Goal: Task Accomplishment & Management: Use online tool/utility

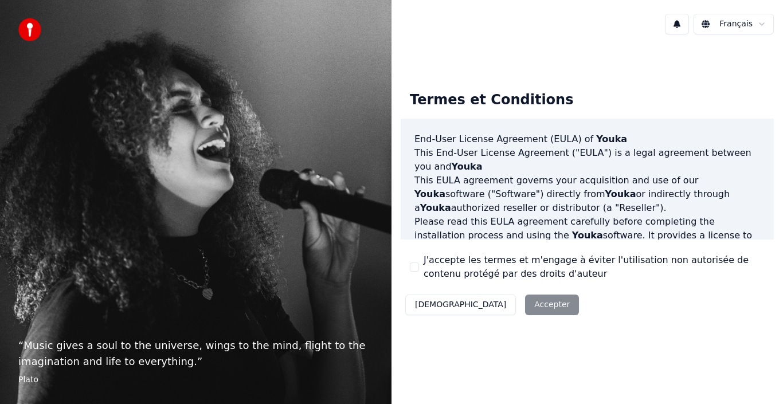
click at [420, 303] on button "[DEMOGRAPHIC_DATA]" at bounding box center [460, 305] width 111 height 21
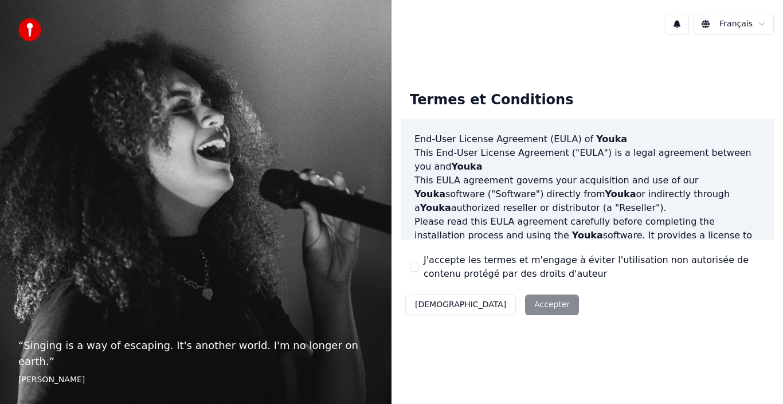
click at [487, 306] on div "Décliner Accepter" at bounding box center [492, 305] width 183 height 30
click at [160, 49] on div "“ Singing is a way of escaping. It's another world. I'm no longer on earth. ” E…" at bounding box center [196, 202] width 392 height 404
click at [489, 308] on div "Décliner Accepter" at bounding box center [492, 305] width 183 height 30
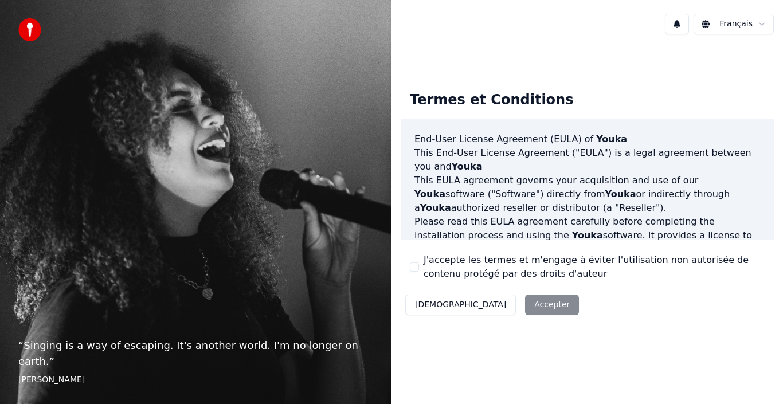
click at [481, 304] on div "Décliner Accepter" at bounding box center [492, 305] width 183 height 30
click at [480, 304] on div "Décliner Accepter" at bounding box center [492, 305] width 183 height 30
click at [707, 24] on html "“ Singing is a way of escaping. It's another world. I'm no longer on earth. ” E…" at bounding box center [391, 202] width 783 height 404
click at [491, 309] on div "Décliner Accepter" at bounding box center [492, 305] width 183 height 30
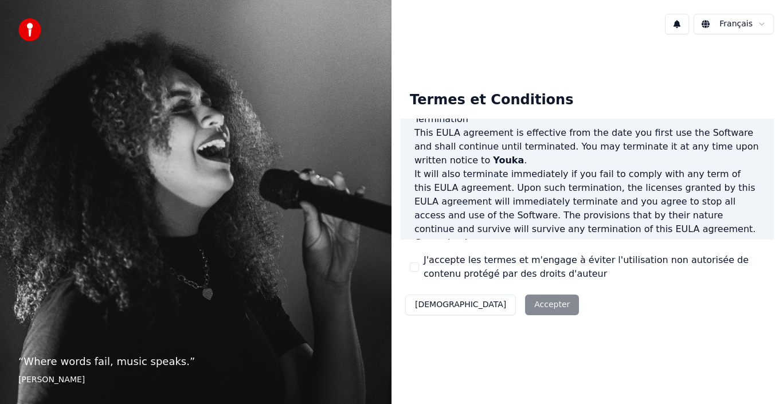
scroll to position [787, 0]
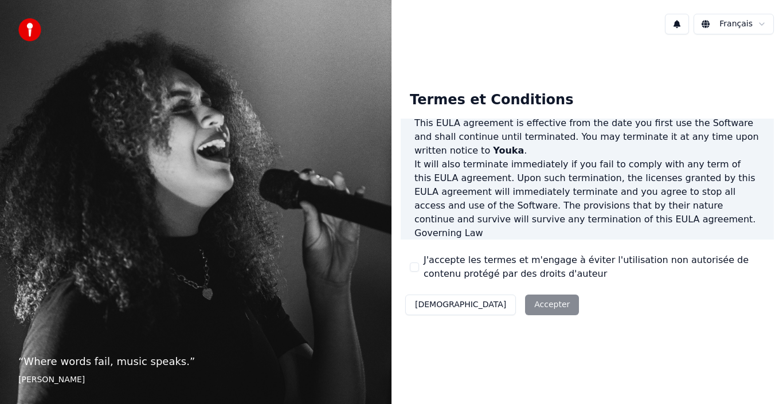
drag, startPoint x: 34, startPoint y: 7, endPoint x: 775, endPoint y: 67, distance: 743.1
click at [783, 64] on div "Termes et Conditions End-User License Agreement ([PERSON_NAME]) of Youka This E…" at bounding box center [588, 201] width 392 height 315
click at [482, 260] on label "J'accepte les termes et m'engage à éviter l'utilisation non autorisée de conten…" at bounding box center [594, 267] width 341 height 28
click at [419, 263] on button "J'accepte les termes et m'engage à éviter l'utilisation non autorisée de conten…" at bounding box center [414, 267] width 9 height 9
click at [525, 304] on button "Accepter" at bounding box center [552, 305] width 54 height 21
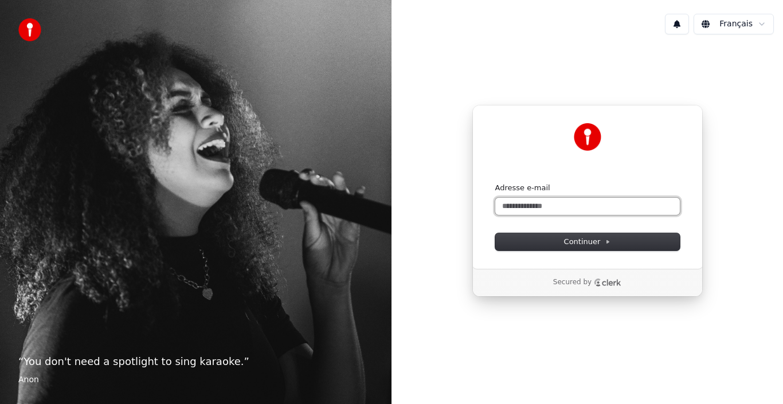
click at [531, 205] on input "Adresse e-mail" at bounding box center [587, 206] width 185 height 17
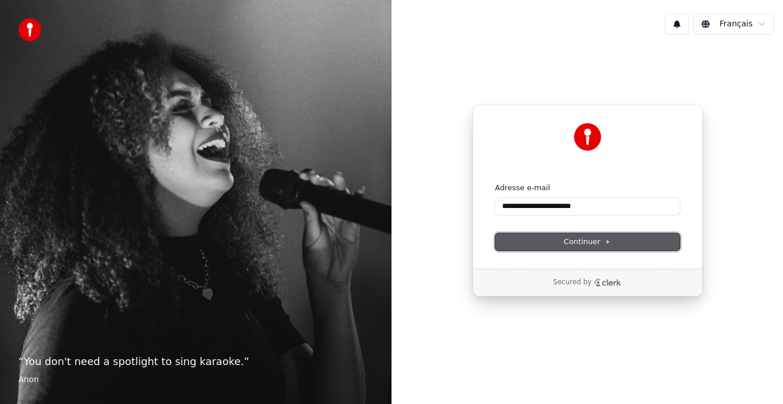
click at [565, 242] on span "Continuer" at bounding box center [587, 242] width 47 height 10
type input "**********"
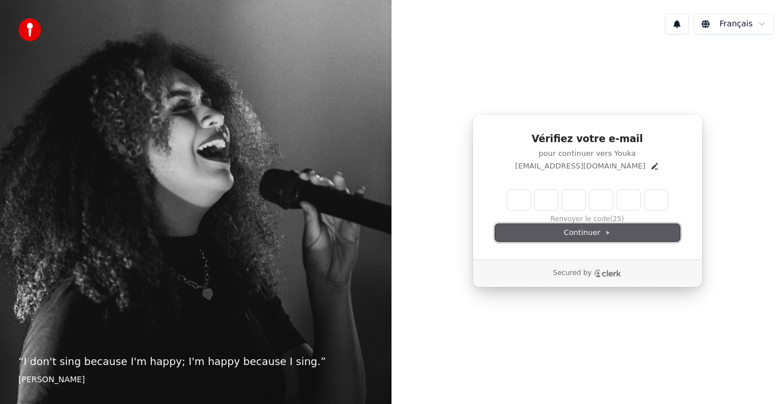
click at [576, 232] on span "Continuer" at bounding box center [587, 233] width 47 height 10
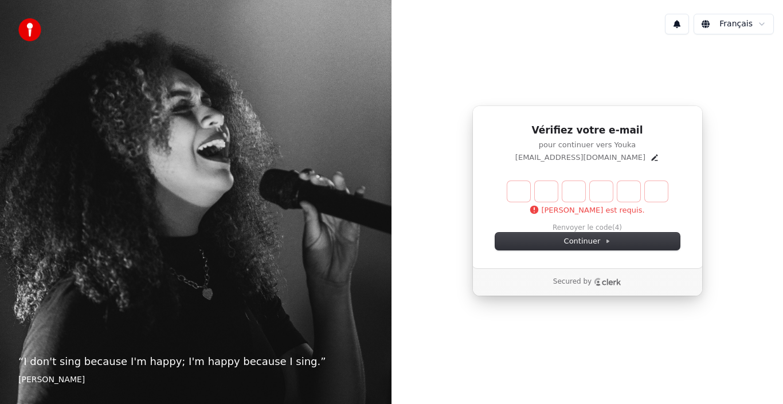
click at [572, 194] on input "Enter verification code" at bounding box center [587, 191] width 161 height 21
click at [519, 187] on input "Enter verification code" at bounding box center [598, 191] width 183 height 21
type input "******"
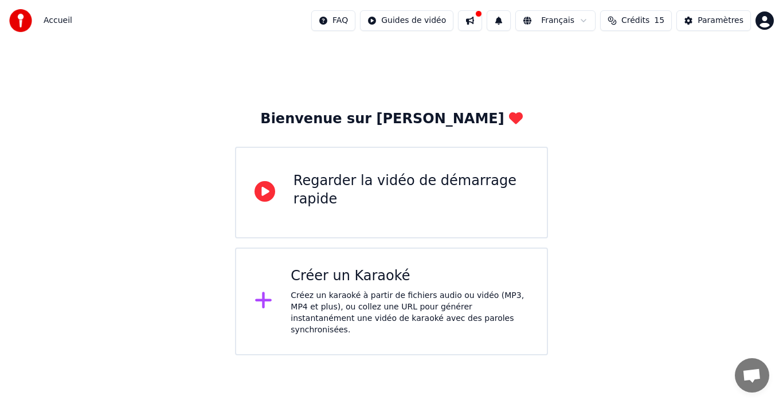
click at [320, 177] on div "Regarder la vidéo de démarrage rapide" at bounding box center [411, 190] width 235 height 37
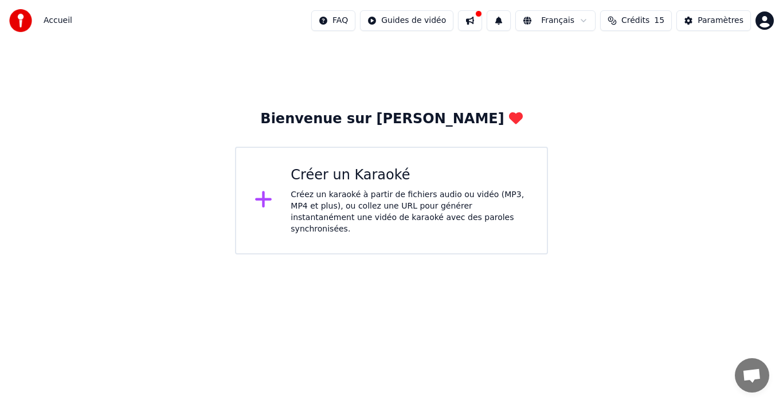
click at [482, 24] on button at bounding box center [470, 20] width 24 height 21
click at [376, 79] on div "Bienvenue sur [PERSON_NAME] un Karaoké Créez un karaoké à partir de fichiers au…" at bounding box center [391, 147] width 783 height 213
click at [19, 19] on img at bounding box center [20, 20] width 23 height 23
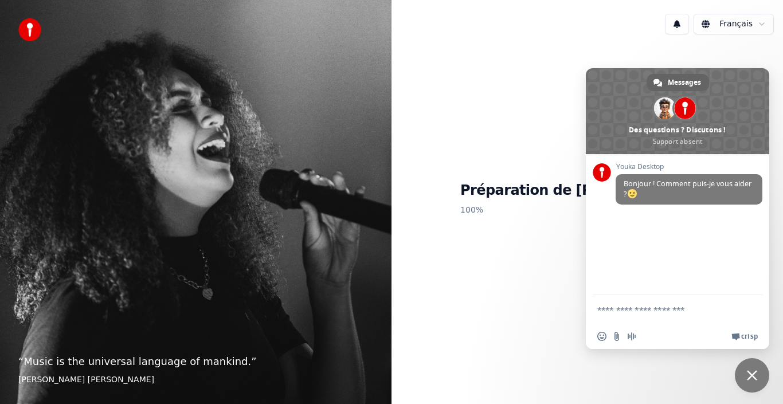
click at [571, 297] on div "Préparation de Youka 100 %" at bounding box center [588, 201] width 392 height 315
click at [655, 52] on div "Préparation de Youka 100 %" at bounding box center [588, 201] width 392 height 315
click at [502, 93] on div "Préparation de Youka 100 %" at bounding box center [588, 201] width 392 height 315
click at [601, 170] on span at bounding box center [602, 172] width 18 height 18
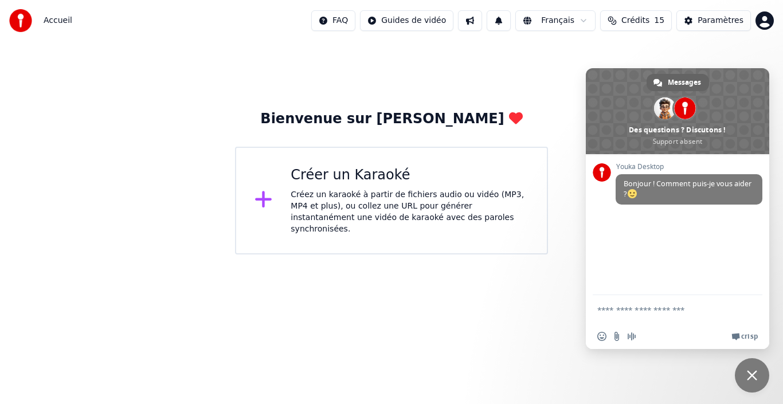
click at [631, 309] on textarea "Entrez votre message..." at bounding box center [666, 309] width 138 height 29
type textarea "**********"
click at [750, 309] on span "Envoyer" at bounding box center [749, 310] width 9 height 9
click at [325, 175] on div "Créer un Karaoké" at bounding box center [410, 175] width 238 height 18
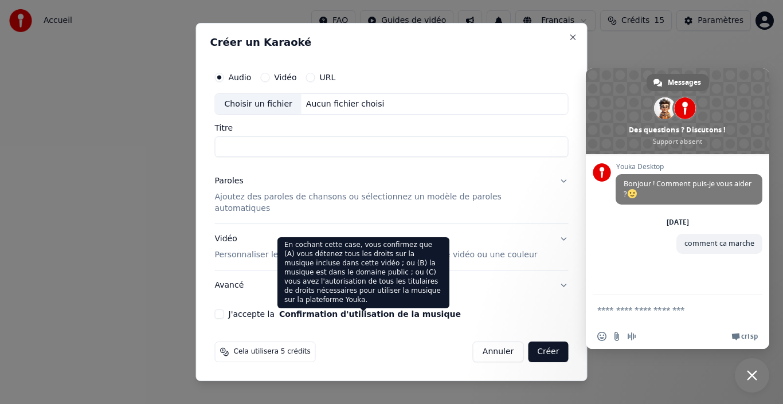
click at [488, 347] on button "Annuler" at bounding box center [498, 352] width 50 height 21
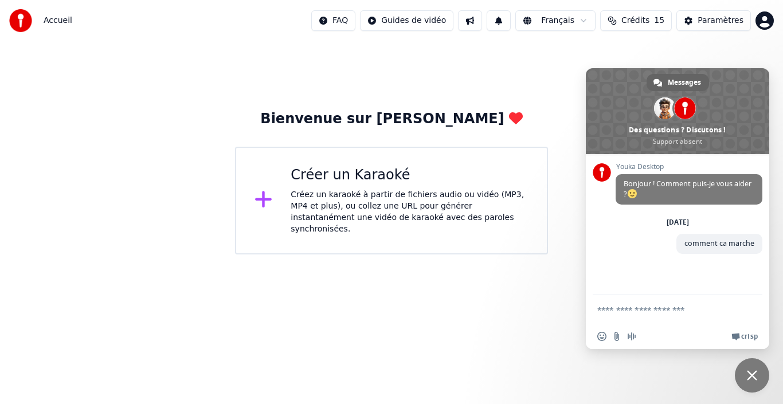
click at [347, 128] on div "Bienvenue sur [PERSON_NAME] un Karaoké Créez un karaoké à partir de fichiers au…" at bounding box center [391, 182] width 313 height 144
click at [451, 119] on div "Bienvenue sur [PERSON_NAME]" at bounding box center [391, 119] width 262 height 18
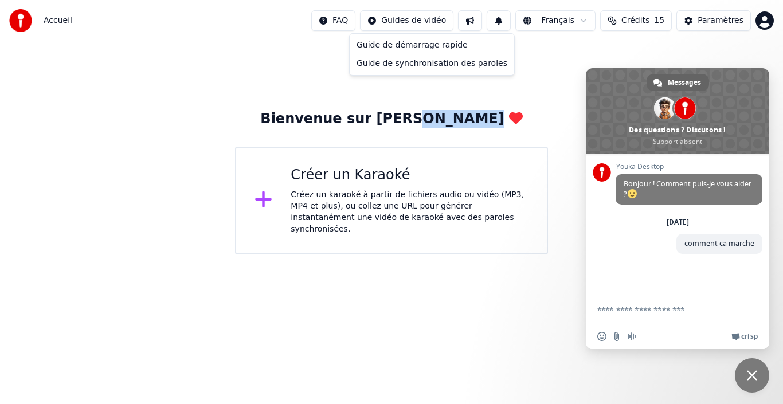
click at [421, 24] on html "Accueil FAQ Guides de vidéo Français Crédits 15 Paramètres Bienvenue sur Youka …" at bounding box center [391, 127] width 783 height 255
click at [415, 48] on div "Guide de démarrage rapide" at bounding box center [432, 45] width 160 height 18
click at [646, 130] on span at bounding box center [677, 111] width 183 height 86
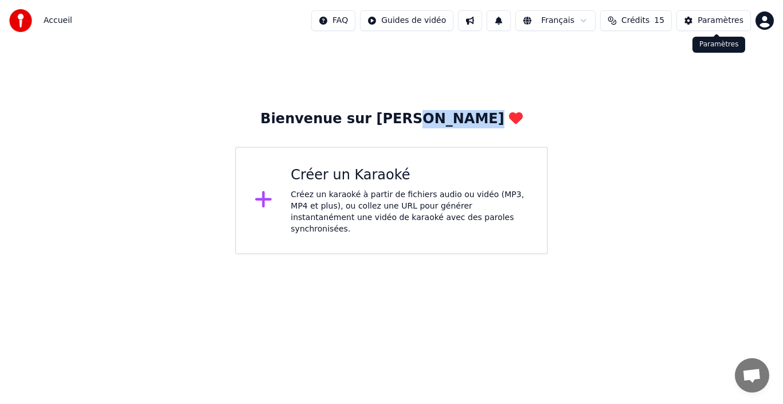
click at [706, 24] on div "Paramètres" at bounding box center [721, 20] width 46 height 11
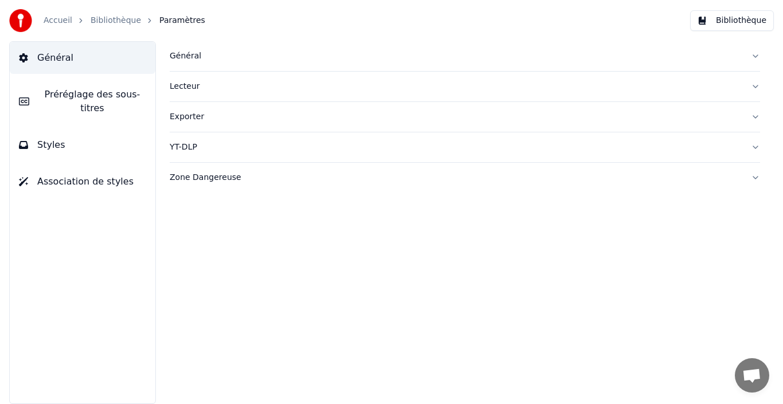
click at [56, 24] on link "Accueil" at bounding box center [58, 20] width 29 height 11
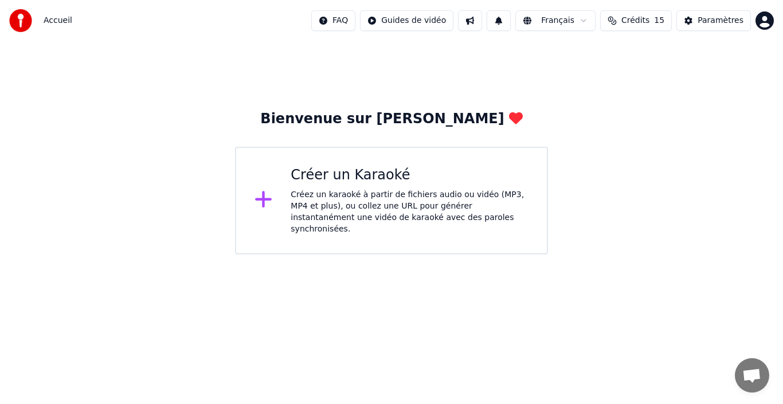
click at [423, 130] on div "Bienvenue sur [PERSON_NAME] un Karaoké Créez un karaoké à partir de fichiers au…" at bounding box center [391, 182] width 313 height 144
click at [423, 124] on div "Bienvenue sur [PERSON_NAME]" at bounding box center [391, 119] width 262 height 18
click at [256, 122] on div "Bienvenue sur [PERSON_NAME] un Karaoké Créez un karaoké à partir de fichiers au…" at bounding box center [391, 182] width 313 height 144
click at [266, 196] on icon at bounding box center [263, 199] width 17 height 17
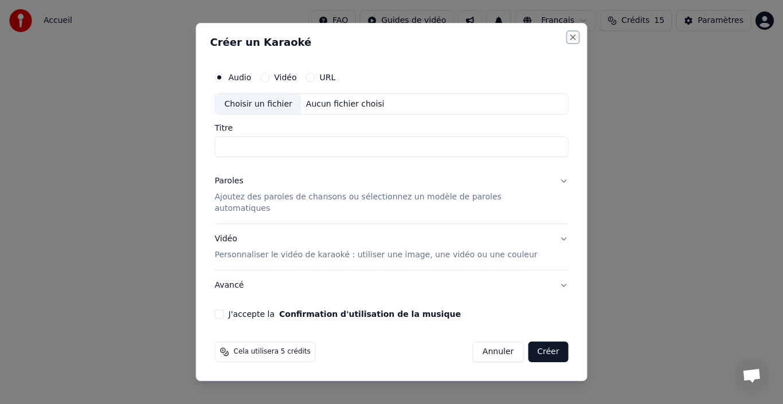
click at [569, 42] on button "Close" at bounding box center [573, 37] width 9 height 9
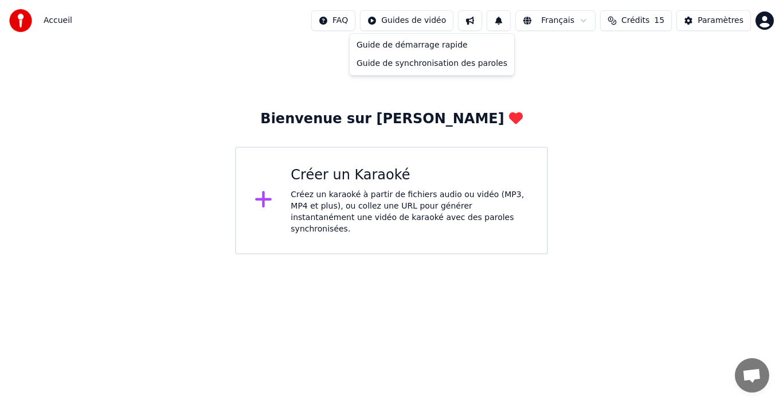
click at [411, 23] on html "Accueil FAQ Guides de vidéo Français Crédits 15 Paramètres Bienvenue sur Youka …" at bounding box center [391, 127] width 783 height 255
click at [262, 197] on icon at bounding box center [263, 199] width 17 height 17
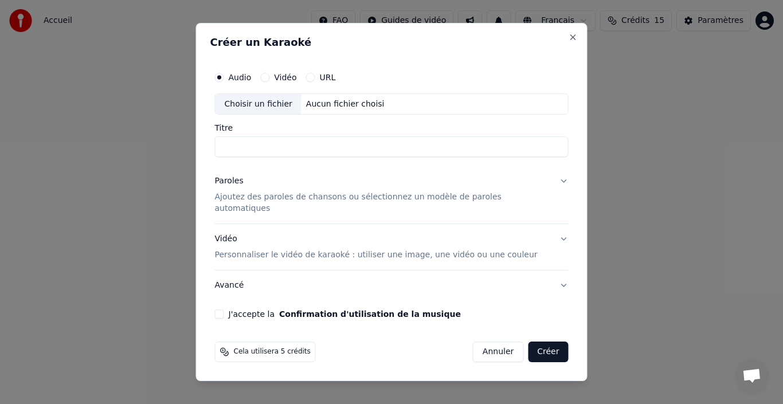
click at [252, 81] on label "Audio" at bounding box center [240, 77] width 23 height 8
click at [224, 82] on button "Audio" at bounding box center [219, 77] width 9 height 9
click at [296, 81] on label "Vidéo" at bounding box center [285, 77] width 22 height 8
click at [269, 82] on button "Vidéo" at bounding box center [264, 77] width 9 height 9
click at [252, 81] on label "Audio" at bounding box center [240, 77] width 23 height 8
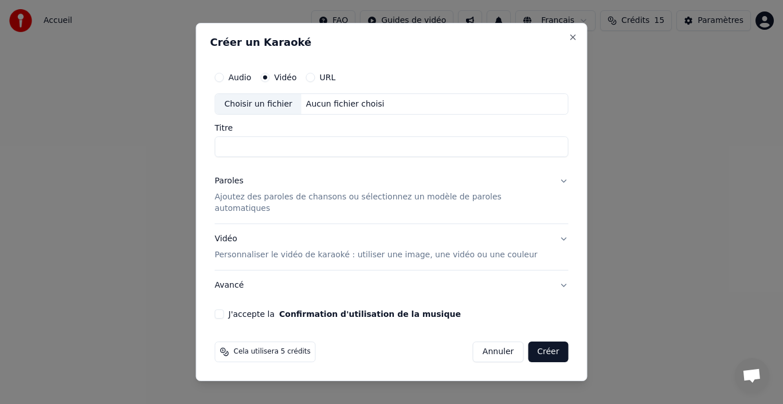
click at [224, 82] on button "Audio" at bounding box center [219, 77] width 9 height 9
click at [569, 41] on button "Close" at bounding box center [573, 37] width 9 height 9
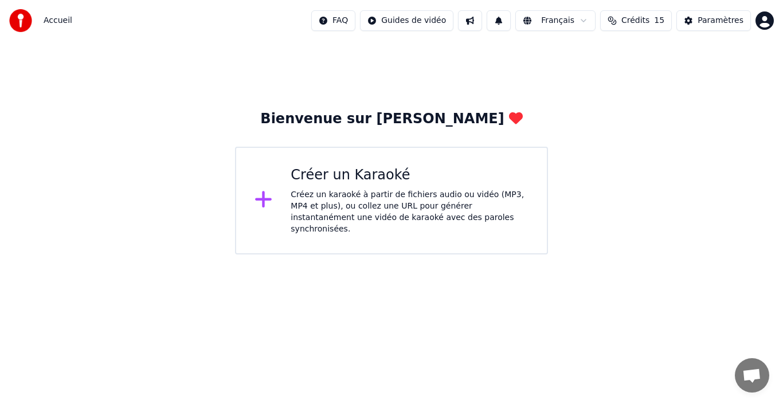
click at [357, 18] on html "Accueil FAQ Guides de vidéo Français Crédits 15 Paramètres Bienvenue sur Youka …" at bounding box center [391, 127] width 783 height 255
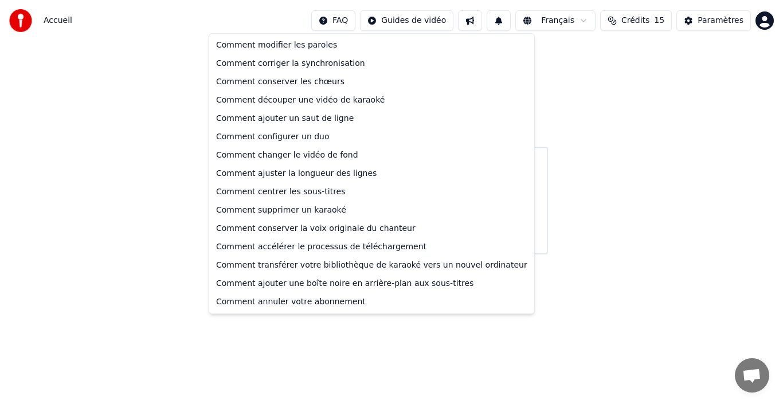
click at [675, 108] on html "Accueil FAQ Guides de vidéo Français Crédits 15 Paramètres Bienvenue sur Youka …" at bounding box center [391, 127] width 783 height 255
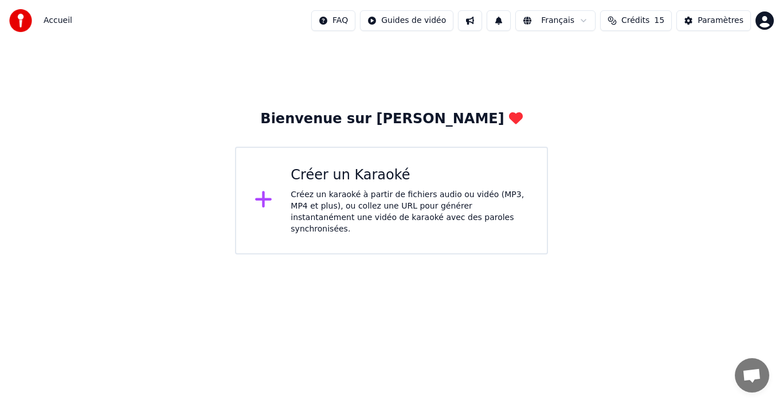
click at [432, 19] on html "Accueil FAQ Guides de vidéo Français Crédits 15 Paramètres Bienvenue sur Youka …" at bounding box center [391, 127] width 783 height 255
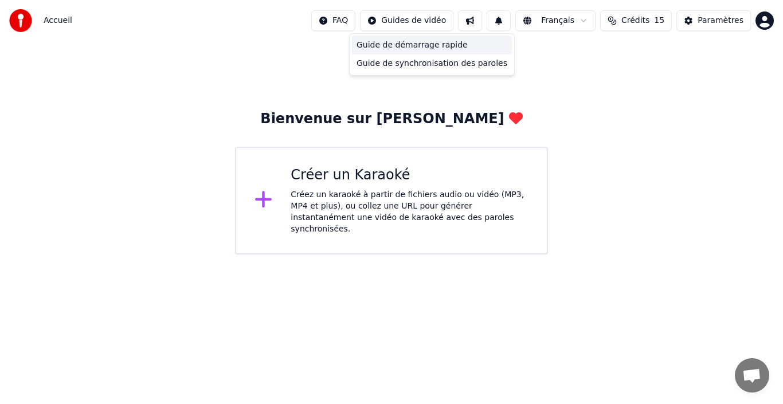
click at [412, 42] on div "Guide de démarrage rapide" at bounding box center [432, 45] width 160 height 18
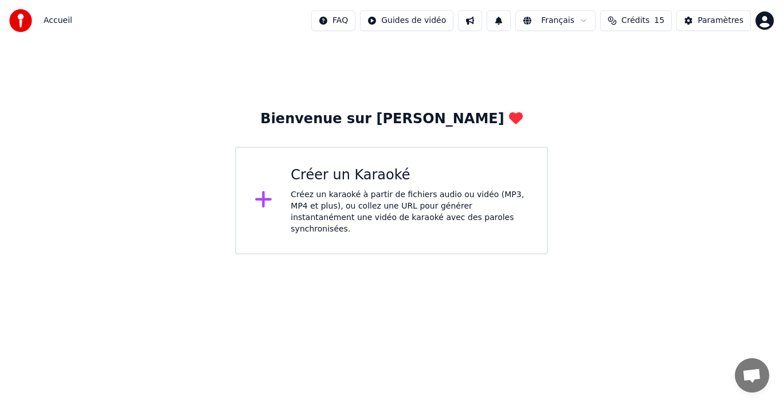
click at [482, 18] on button at bounding box center [470, 20] width 24 height 21
click at [20, 16] on img at bounding box center [20, 20] width 23 height 23
click at [57, 24] on span "Accueil" at bounding box center [58, 20] width 29 height 11
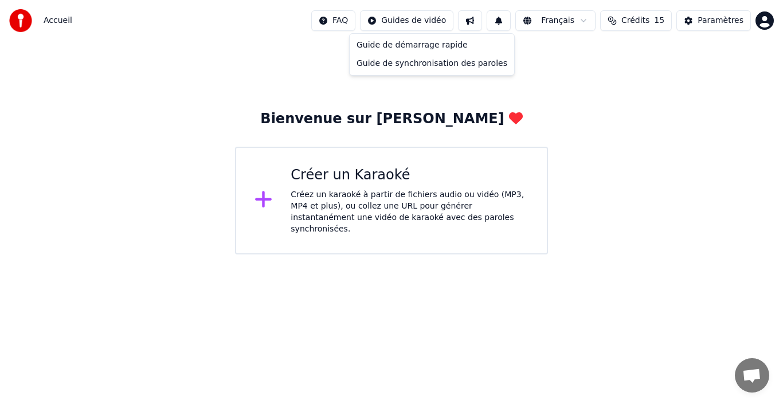
click at [391, 20] on html "Accueil FAQ Guides de vidéo Français Crédits 15 Paramètres Bienvenue sur Youka …" at bounding box center [391, 127] width 783 height 255
click at [487, 18] on html "Accueil FAQ Guides de vidéo Français Crédits 15 Paramètres Bienvenue sur Youka …" at bounding box center [391, 127] width 783 height 255
click at [482, 18] on button at bounding box center [470, 20] width 24 height 21
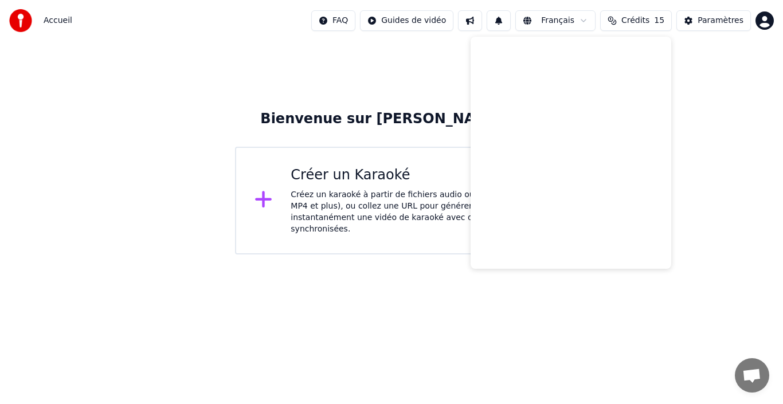
click at [511, 19] on button at bounding box center [499, 20] width 24 height 21
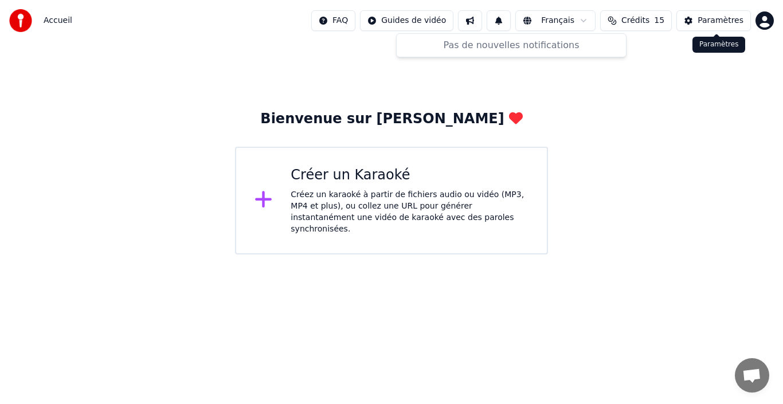
click at [714, 18] on div "Paramètres" at bounding box center [721, 20] width 46 height 11
click at [265, 195] on icon at bounding box center [263, 199] width 17 height 17
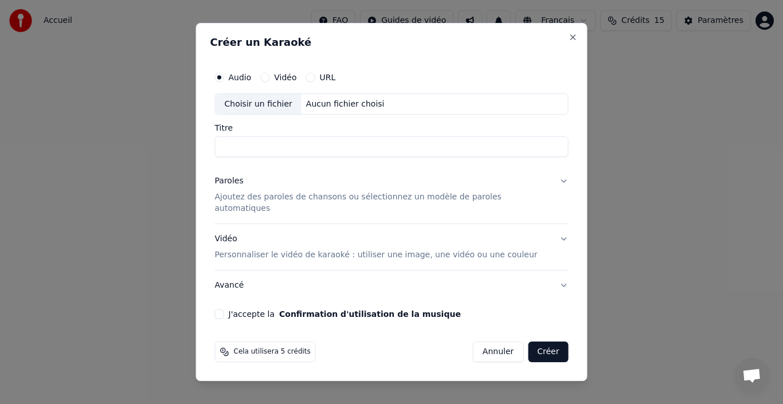
click at [296, 89] on div "Audio Vidéo URL" at bounding box center [392, 77] width 354 height 23
click at [294, 79] on label "Vidéo" at bounding box center [285, 77] width 22 height 8
click at [269, 79] on button "Vidéo" at bounding box center [264, 77] width 9 height 9
click at [336, 81] on label "URL" at bounding box center [328, 77] width 16 height 8
click at [315, 81] on button "URL" at bounding box center [310, 77] width 9 height 9
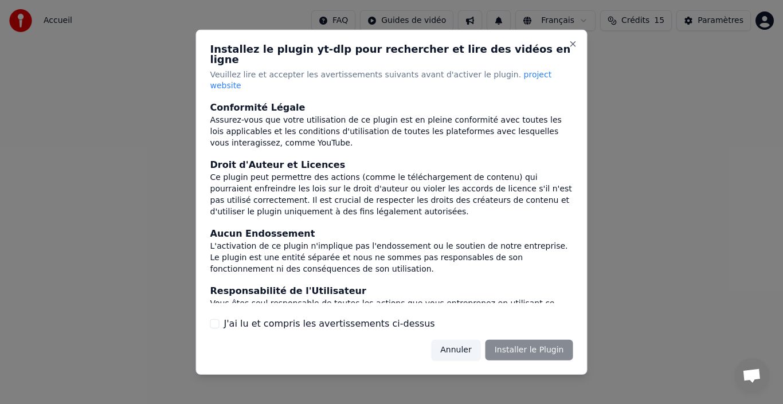
click at [259, 317] on label "J'ai lu et compris les avertissements ci-dessus" at bounding box center [329, 324] width 211 height 14
click at [220, 319] on button "J'ai lu et compris les avertissements ci-dessus" at bounding box center [214, 323] width 9 height 9
click at [529, 340] on button "Installer le Plugin" at bounding box center [530, 350] width 88 height 21
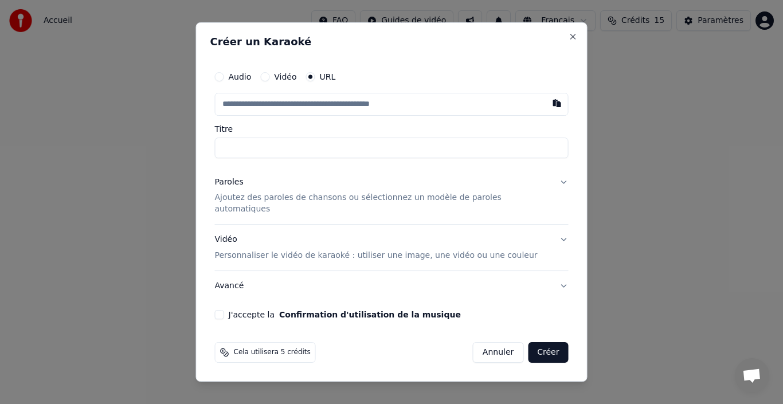
click at [269, 80] on button "Vidéo" at bounding box center [264, 76] width 9 height 9
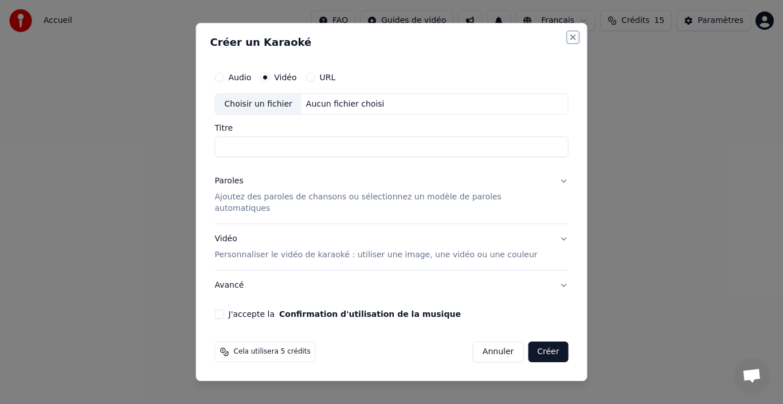
click at [569, 39] on button "Close" at bounding box center [573, 37] width 9 height 9
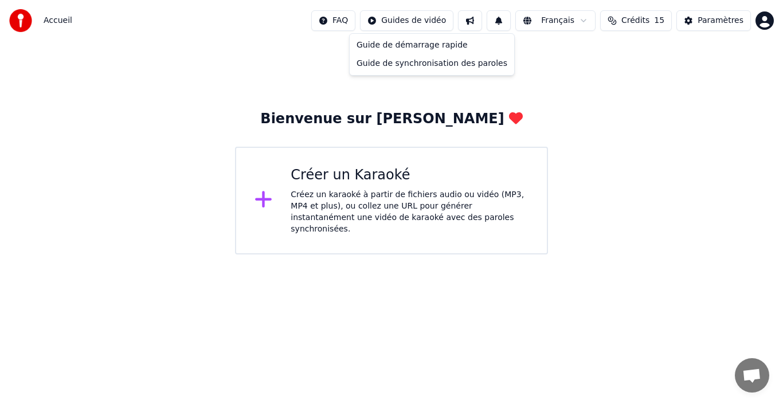
click at [423, 17] on html "Accueil FAQ Guides de vidéo Français Crédits 15 Paramètres Bienvenue sur Youka …" at bounding box center [391, 127] width 783 height 255
click at [421, 43] on div "Guide de démarrage rapide" at bounding box center [432, 45] width 160 height 18
click at [334, 130] on div "Bienvenue sur Youka Créer un Karaoké Créez un karaoké à partir de fichiers audi…" at bounding box center [391, 182] width 313 height 144
click at [337, 124] on div "Bienvenue sur Youka Créer un Karaoké Créez un karaoké à partir de fichiers audi…" at bounding box center [391, 182] width 313 height 144
click at [337, 122] on div "Bienvenue sur [PERSON_NAME]" at bounding box center [391, 119] width 262 height 18
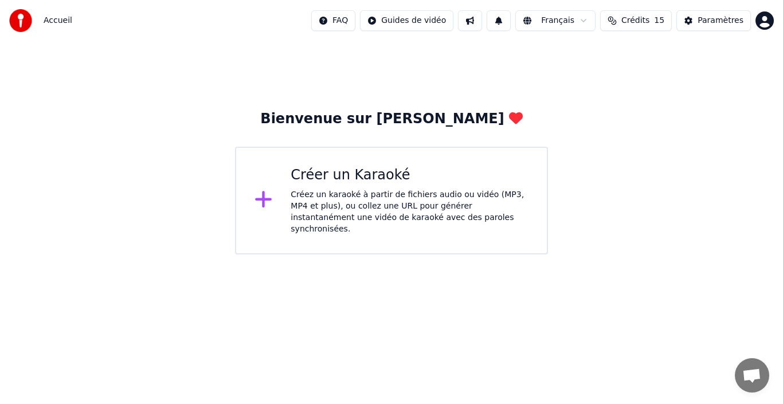
click at [337, 122] on div "Bienvenue sur [PERSON_NAME]" at bounding box center [391, 119] width 262 height 18
click at [641, 65] on div "Bienvenue sur Youka Créer un Karaoké Créez un karaoké à partir de fichiers audi…" at bounding box center [391, 147] width 783 height 213
click at [62, 19] on span "Accueil" at bounding box center [58, 20] width 29 height 11
click at [316, 179] on div "Créer un Karaoké" at bounding box center [410, 175] width 238 height 18
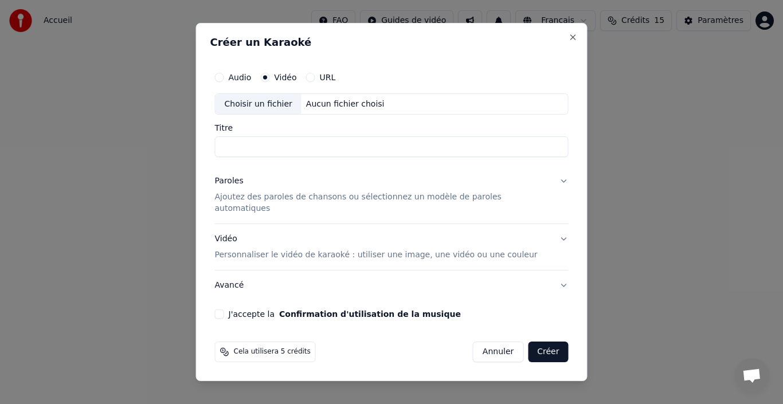
click at [258, 150] on input "Titre" at bounding box center [392, 147] width 354 height 21
click at [252, 103] on div "Choisir un fichier" at bounding box center [259, 104] width 86 height 21
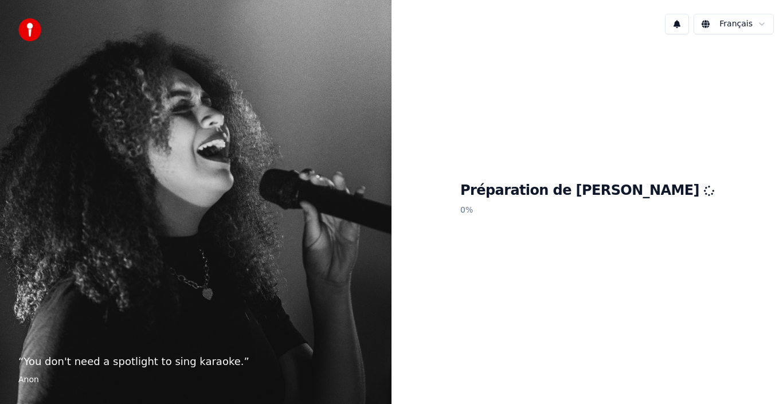
click at [169, 135] on div "“ You don't need a spotlight to sing karaoke. ” Anon" at bounding box center [196, 202] width 392 height 404
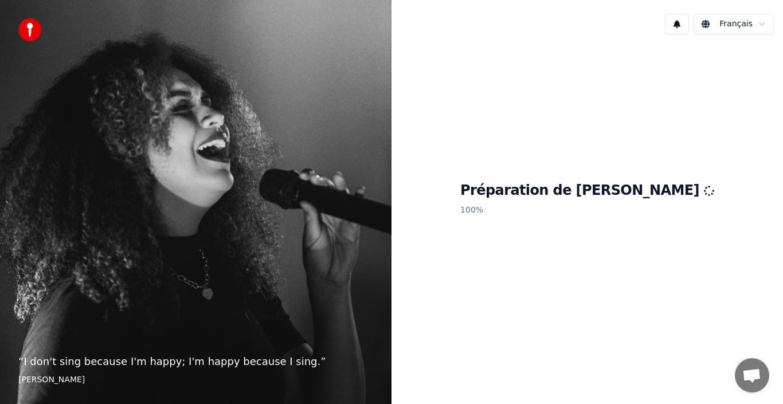
click at [744, 374] on span "Ouvrir le chat" at bounding box center [751, 377] width 19 height 16
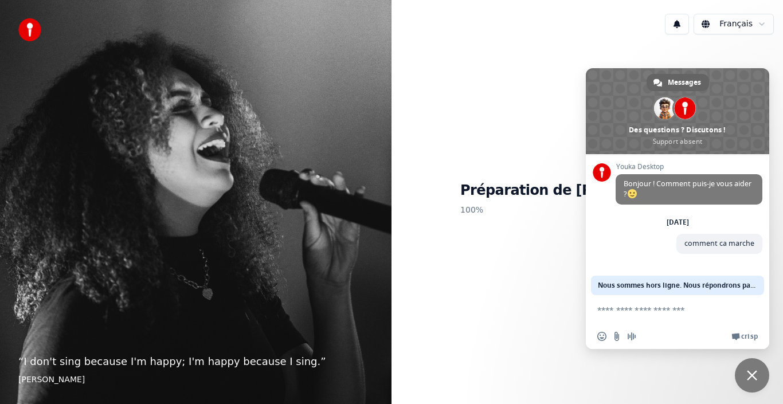
click at [511, 242] on div "Préparation de Youka 100 %" at bounding box center [588, 201] width 392 height 315
click at [503, 48] on div "Préparation de Youka 100 %" at bounding box center [588, 201] width 392 height 315
click at [742, 374] on span "Fermer le chat" at bounding box center [752, 375] width 34 height 34
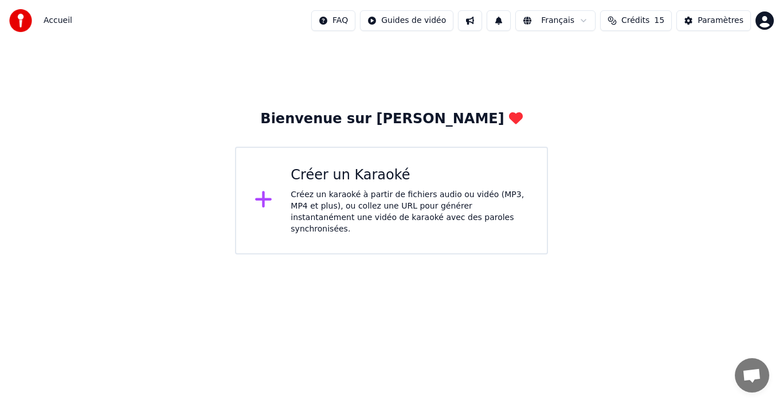
click at [430, 138] on div "Bienvenue sur Youka Créer un Karaoké Créez un karaoké à partir de fichiers audi…" at bounding box center [391, 182] width 313 height 144
